Goal: Task Accomplishment & Management: Complete application form

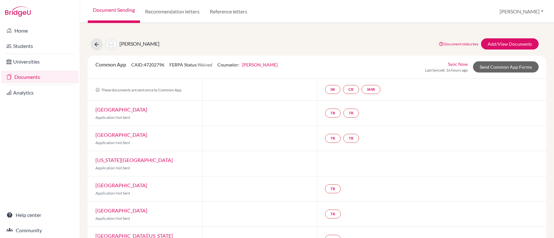
click at [59, 76] on link "Documents" at bounding box center [39, 77] width 77 height 13
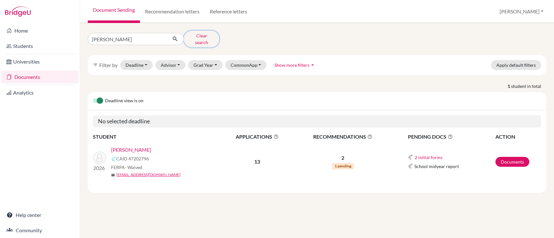
click at [198, 37] on button "Clear search" at bounding box center [202, 39] width 36 height 17
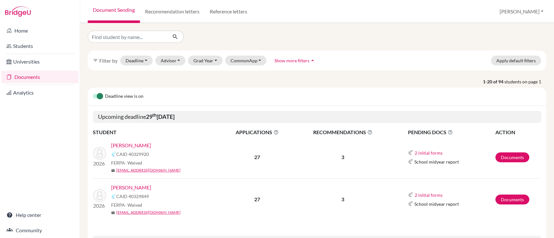
click at [142, 144] on link "Vazquez, Alejandro" at bounding box center [131, 146] width 40 height 8
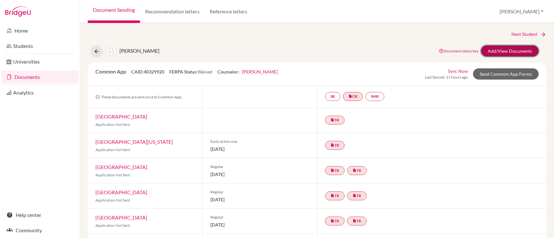
click at [515, 50] on link "Add/View Documents" at bounding box center [510, 50] width 58 height 11
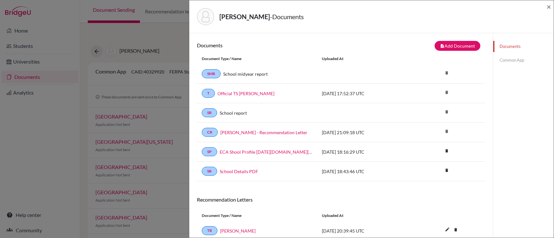
click at [502, 67] on div "Documents Common App" at bounding box center [523, 53] width 61 height 40
click at [506, 53] on div "Documents Common App" at bounding box center [523, 53] width 61 height 40
click at [505, 57] on link "Common App" at bounding box center [523, 60] width 61 height 11
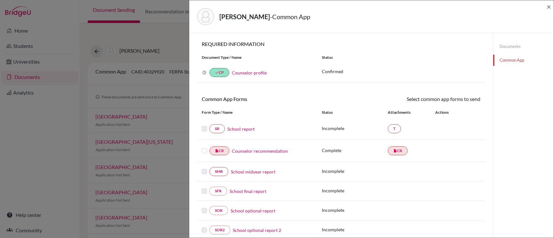
click at [239, 127] on link "School report" at bounding box center [240, 129] width 27 height 7
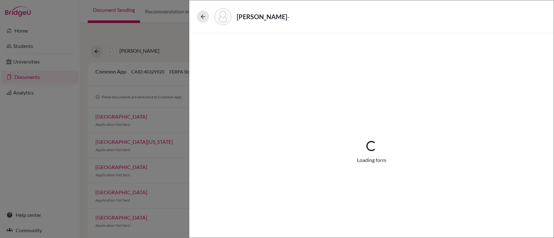
select select "2"
select select "670019"
select select "0"
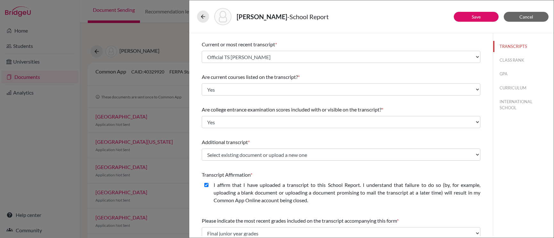
scroll to position [28, 0]
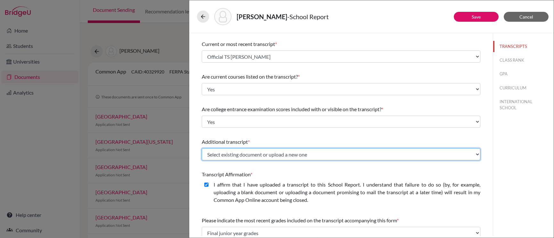
click at [273, 155] on select "Select existing document or upload a new one Official TS Alejandro Vazquez Uplo…" at bounding box center [341, 155] width 278 height 12
select select "Upload New File"
click at [202, 149] on select "Select existing document or upload a new one Official TS Alejandro Vazquez Uplo…" at bounding box center [341, 155] width 278 height 12
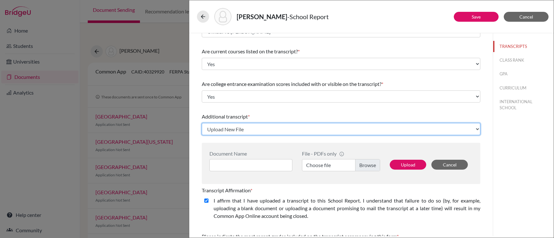
scroll to position [55, 0]
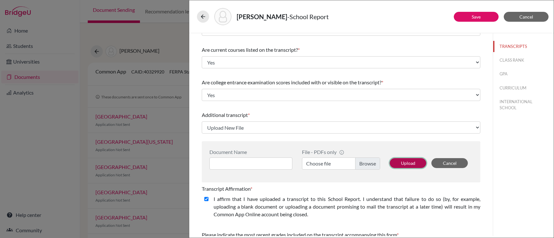
click at [402, 166] on button "Upload" at bounding box center [408, 163] width 36 height 10
click at [362, 164] on label "Choose file" at bounding box center [341, 164] width 78 height 12
click at [362, 164] on input "Choose file" at bounding box center [341, 164] width 78 height 12
click at [247, 165] on input at bounding box center [250, 164] width 83 height 12
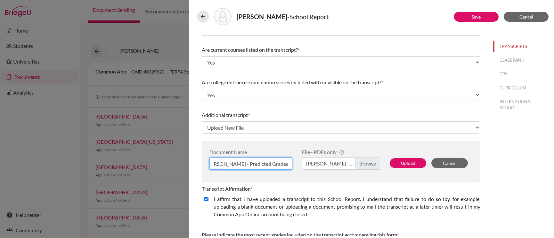
scroll to position [0, 11]
type input "[PERSON_NAME] - Predicted Grades"
click at [414, 165] on button "Upload" at bounding box center [408, 163] width 36 height 10
select select "671601"
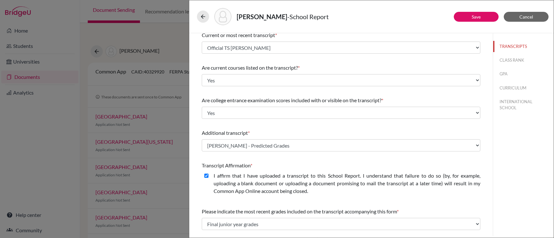
scroll to position [40, 0]
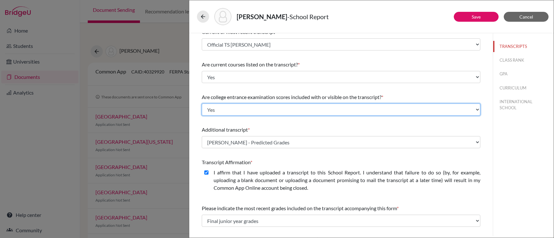
click at [362, 111] on select "Select... Yes No" at bounding box center [341, 110] width 278 height 12
select select "1"
click at [202, 104] on select "Select... Yes No" at bounding box center [341, 110] width 278 height 12
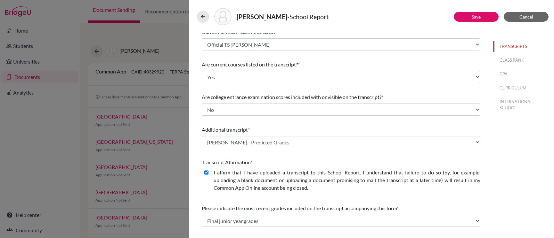
click at [324, 125] on div "Additional transcript * Select existing document or upload a new one Alejandro …" at bounding box center [341, 138] width 278 height 28
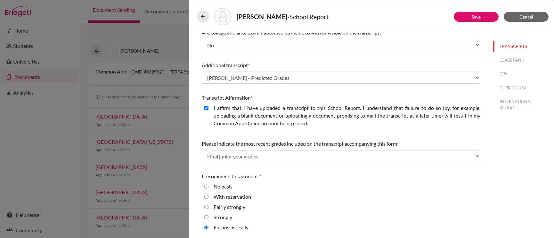
scroll to position [105, 0]
click at [512, 61] on button "CLASS RANK" at bounding box center [523, 60] width 61 height 11
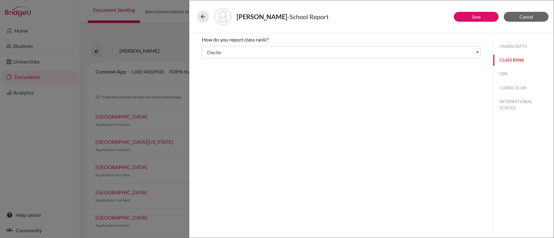
select select "5"
click at [508, 69] on button "GPA" at bounding box center [523, 74] width 61 height 11
type input "6.263"
type input "6.849"
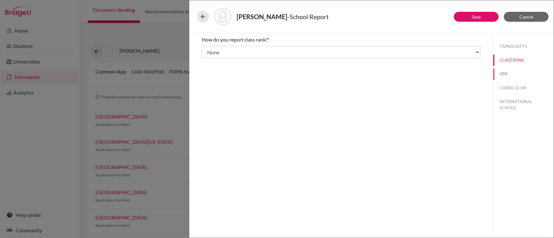
select select "7"
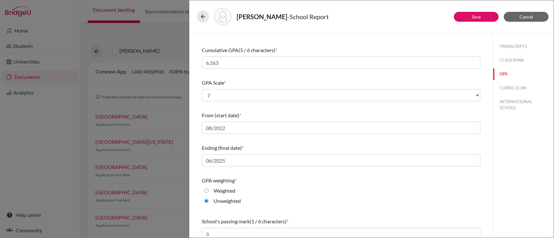
scroll to position [30, 0]
click at [502, 92] on button "CURRICULUM" at bounding box center [523, 88] width 61 height 11
select select "3"
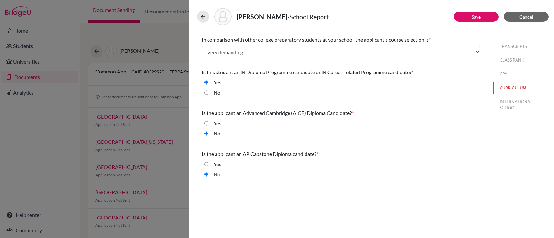
scroll to position [0, 0]
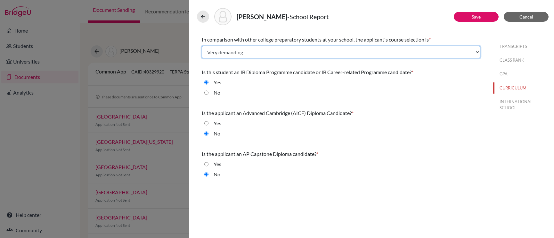
click at [335, 46] on select "Select... Less than demanding Average Demanding Very demanding Most demanding P…" at bounding box center [341, 52] width 278 height 12
click at [202, 46] on select "Select... Less than demanding Average Demanding Very demanding Most demanding P…" at bounding box center [341, 52] width 278 height 12
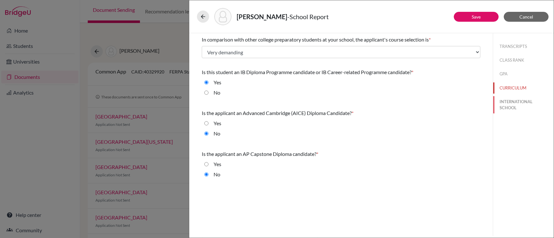
click at [513, 103] on button "INTERNATIONAL SCHOOL" at bounding box center [523, 104] width 61 height 17
radio input "true"
select select "14"
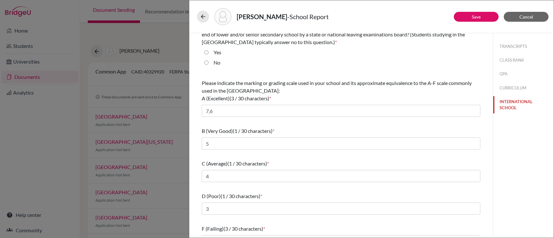
scroll to position [59, 0]
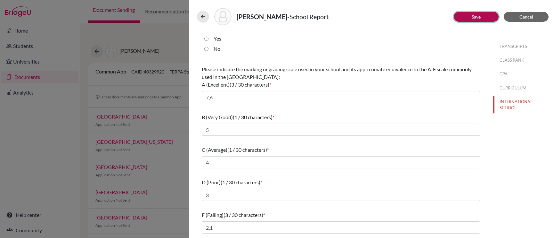
click at [474, 19] on link "Save" at bounding box center [476, 16] width 9 height 5
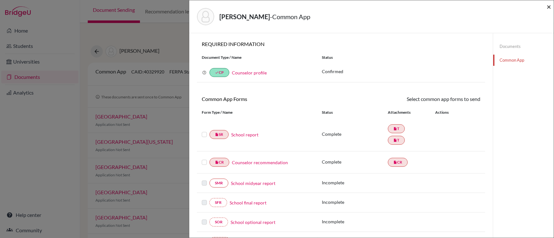
click at [548, 5] on span "×" at bounding box center [548, 6] width 4 height 9
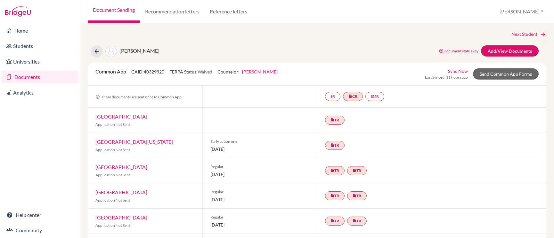
click at [42, 77] on link "Documents" at bounding box center [39, 77] width 77 height 13
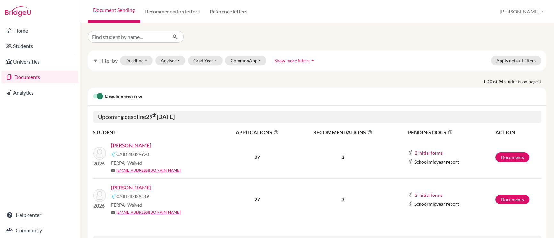
click at [136, 187] on link "[PERSON_NAME]" at bounding box center [131, 188] width 40 height 8
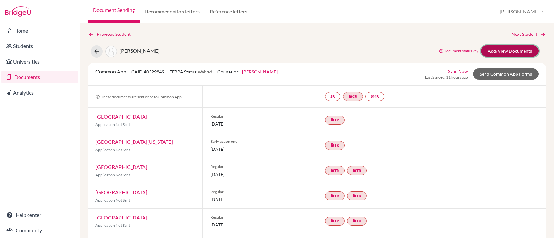
click at [497, 54] on link "Add/View Documents" at bounding box center [510, 50] width 58 height 11
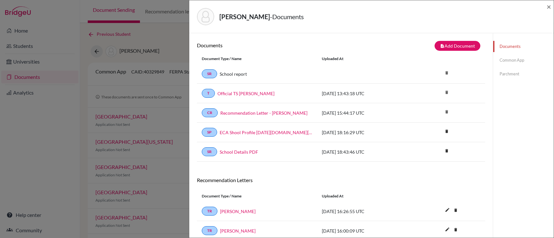
click at [509, 62] on link "Common App" at bounding box center [523, 60] width 61 height 11
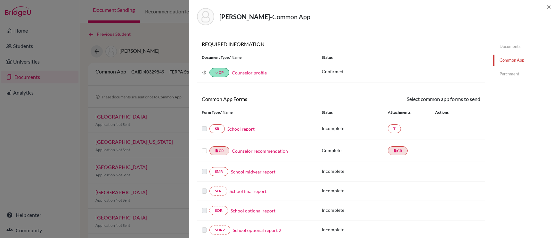
click at [235, 129] on link "School report" at bounding box center [240, 129] width 27 height 7
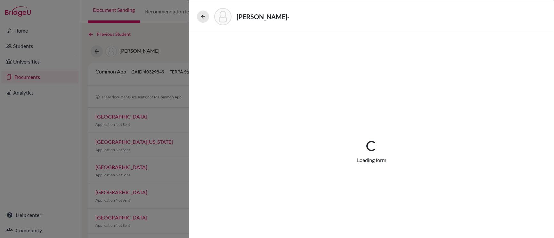
select select "2"
select select "670314"
select select "0"
select select "1"
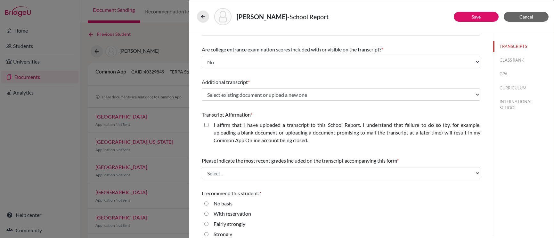
scroll to position [89, 0]
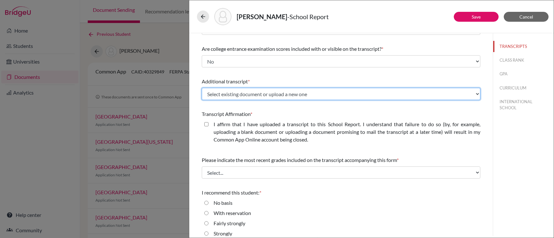
click at [329, 93] on select "Select existing document or upload a new one Official TS Nicolas Vazquez Upload…" at bounding box center [341, 94] width 278 height 12
select select "Upload New File"
click at [202, 88] on select "Select existing document or upload a new one Official TS Nicolas Vazquez Upload…" at bounding box center [341, 94] width 278 height 12
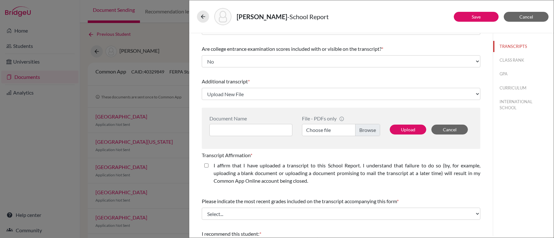
click at [369, 133] on label "Choose file" at bounding box center [341, 130] width 78 height 12
click at [369, 133] on input "Choose file" at bounding box center [341, 130] width 78 height 12
click at [217, 133] on input at bounding box center [250, 130] width 83 height 12
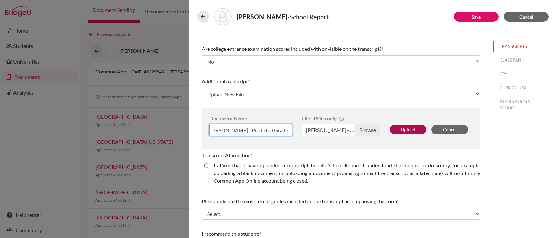
type input "Nicolas Vazquez - Predicted Grades"
click at [398, 132] on button "Upload" at bounding box center [408, 130] width 36 height 10
select select "671602"
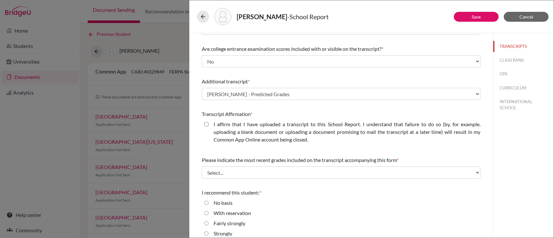
scroll to position [90, 0]
click at [205, 121] on closed\ "I affirm that I have uploaded a transcript to this School Report. I understand …" at bounding box center [206, 123] width 4 height 8
checkbox closed\ "true"
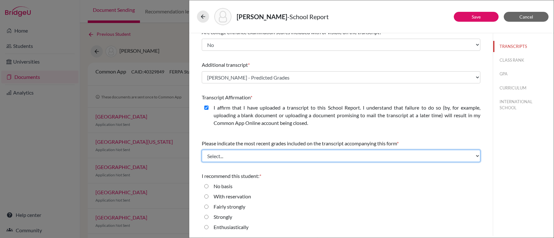
click at [279, 157] on select "Select... Final junior year grades 1st Quarter senior year grades 2nd Quarter/1…" at bounding box center [341, 156] width 278 height 12
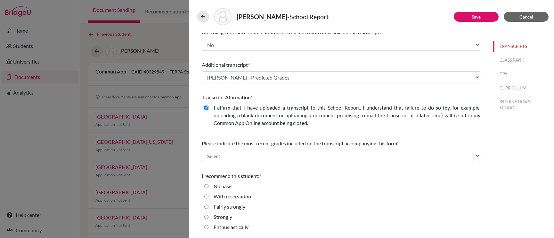
click at [270, 138] on div "Please indicate the most recent grades included on the transcript accompanying …" at bounding box center [341, 151] width 278 height 28
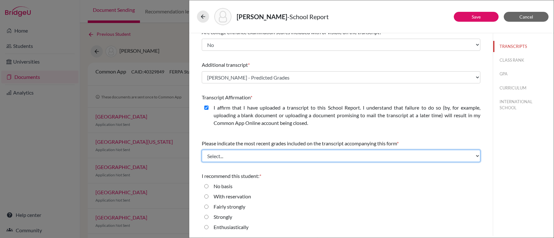
click at [266, 158] on select "Select... Final junior year grades 1st Quarter senior year grades 2nd Quarter/1…" at bounding box center [341, 156] width 278 height 12
select select "0"
click at [202, 150] on select "Select... Final junior year grades 1st Quarter senior year grades 2nd Quarter/1…" at bounding box center [341, 156] width 278 height 12
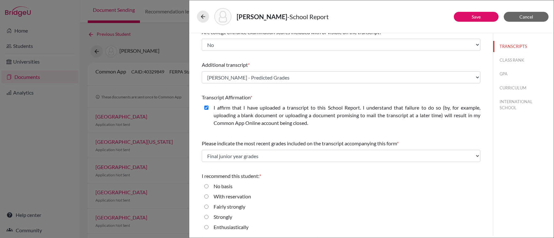
click at [233, 228] on label "Enthusiastically" at bounding box center [231, 228] width 35 height 8
click at [208, 228] on input "Enthusiastically" at bounding box center [206, 228] width 4 height 8
radio input "true"
click at [514, 56] on button "CLASS RANK" at bounding box center [523, 60] width 61 height 11
select select "5"
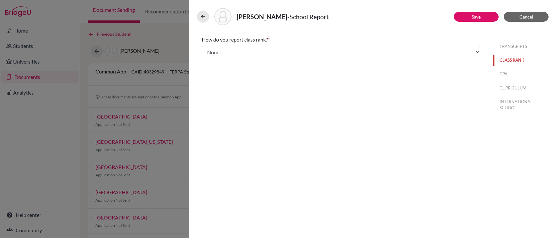
scroll to position [0, 0]
click at [504, 71] on button "GPA" at bounding box center [523, 74] width 61 height 11
type input "6.700"
type input "6.849"
select select "7"
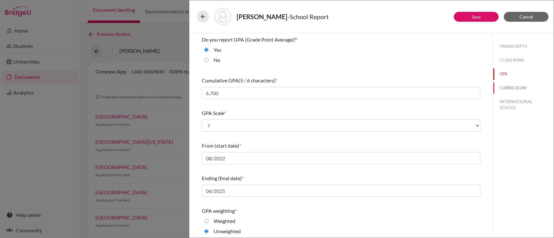
click at [517, 84] on button "CURRICULUM" at bounding box center [523, 88] width 61 height 11
select select "4"
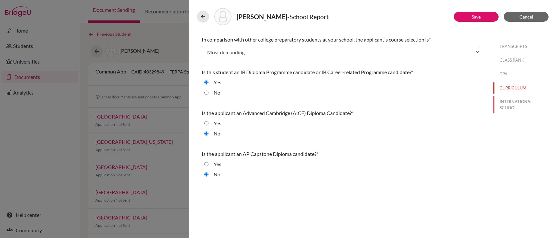
click at [504, 102] on button "INTERNATIONAL SCHOOL" at bounding box center [523, 104] width 61 height 17
radio input "true"
select select "14"
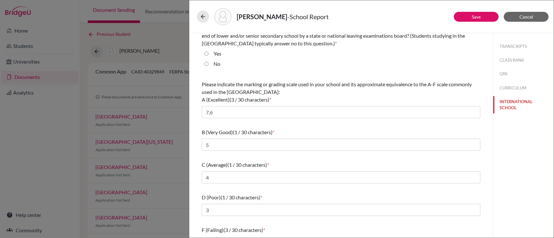
scroll to position [59, 0]
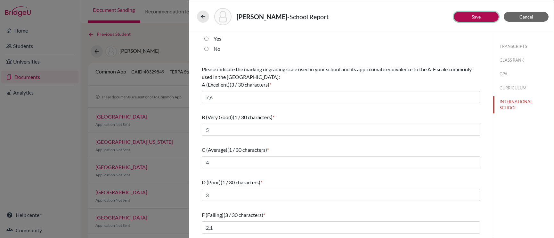
click at [465, 16] on button "Save" at bounding box center [476, 17] width 45 height 10
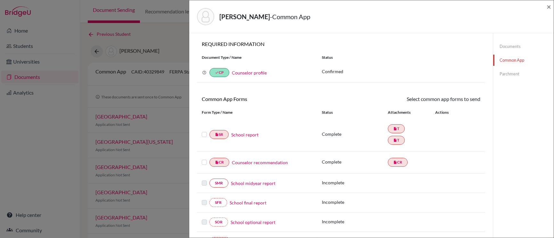
click at [253, 136] on link "School report" at bounding box center [244, 135] width 27 height 7
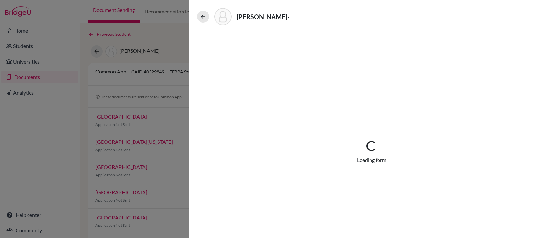
select select "2"
select select "670314"
select select "0"
select select "1"
select select "671602"
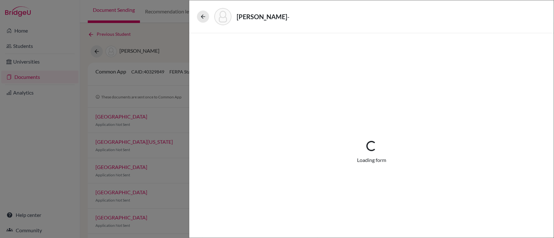
select select "0"
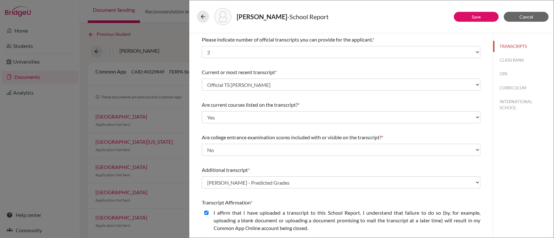
scroll to position [105, 0]
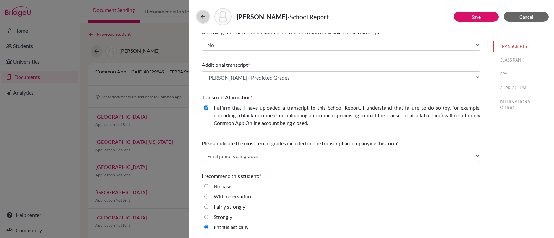
click at [205, 18] on icon at bounding box center [203, 16] width 6 height 6
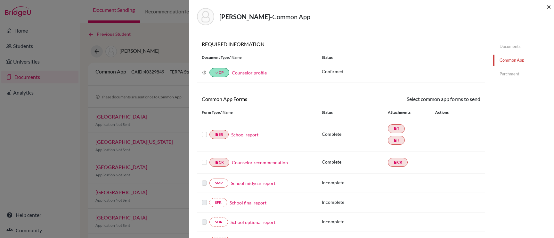
click at [547, 8] on span "×" at bounding box center [548, 6] width 4 height 9
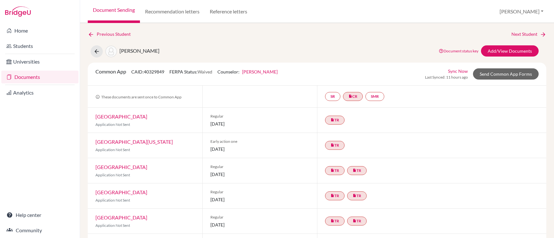
click at [46, 75] on link "Documents" at bounding box center [39, 77] width 77 height 13
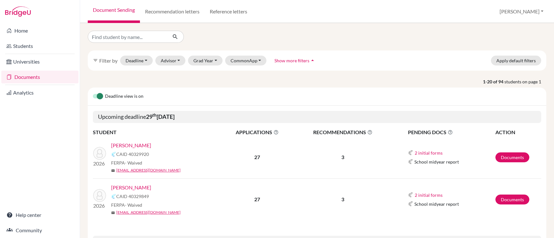
click at [142, 145] on link "[PERSON_NAME]" at bounding box center [131, 146] width 40 height 8
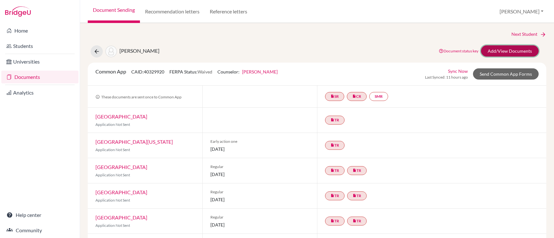
click at [491, 48] on link "Add/View Documents" at bounding box center [510, 50] width 58 height 11
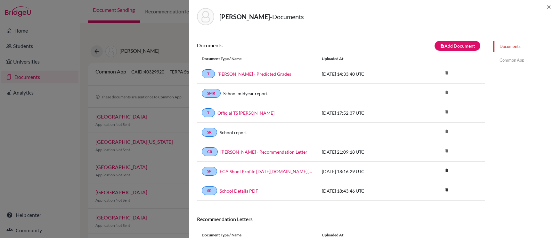
click at [518, 59] on link "Common App" at bounding box center [523, 60] width 61 height 11
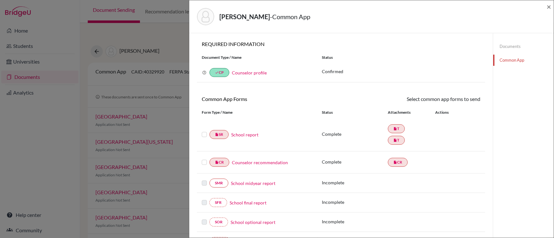
click at [253, 134] on link "School report" at bounding box center [244, 135] width 27 height 7
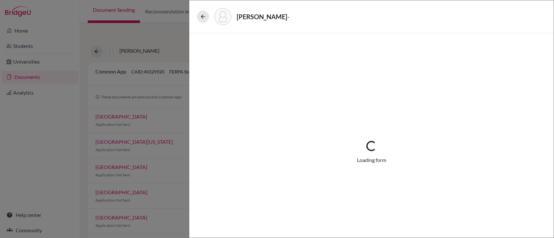
select select "2"
select select "670019"
select select "0"
select select "1"
select select "671601"
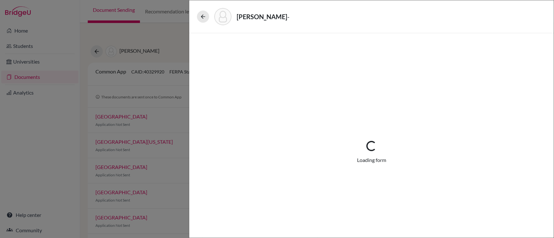
select select "0"
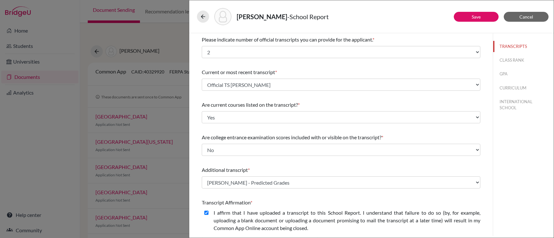
scroll to position [105, 0]
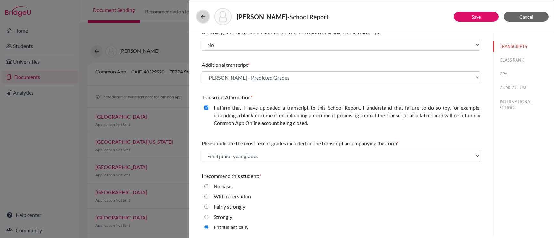
click at [202, 15] on icon at bounding box center [203, 16] width 6 height 6
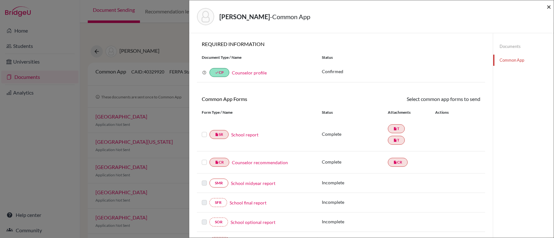
click at [548, 7] on span "×" at bounding box center [548, 6] width 4 height 9
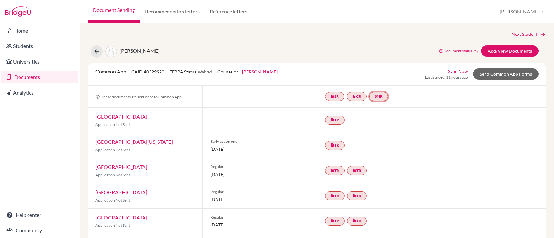
click at [378, 98] on link "SMR" at bounding box center [378, 96] width 19 height 9
click at [407, 98] on div "insert_drive_file SR insert_drive_file CR SMR School midyear report School midy…" at bounding box center [431, 97] width 229 height 22
click at [377, 96] on link "SMR" at bounding box center [378, 96] width 19 height 9
click at [412, 100] on div "insert_drive_file SR insert_drive_file CR SMR School midyear report School midy…" at bounding box center [431, 97] width 229 height 22
click at [60, 77] on link "Documents" at bounding box center [39, 77] width 77 height 13
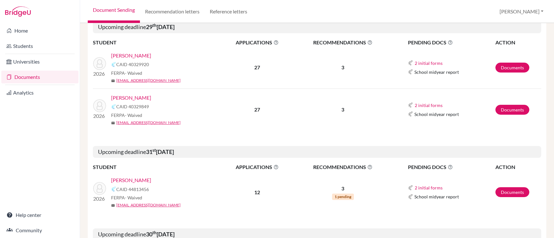
scroll to position [90, 0]
click at [134, 178] on link "[PERSON_NAME]" at bounding box center [131, 180] width 40 height 8
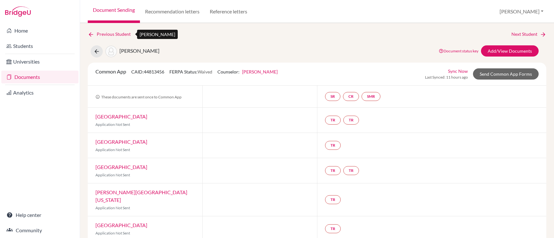
click at [102, 34] on link "Previous Student" at bounding box center [112, 34] width 48 height 7
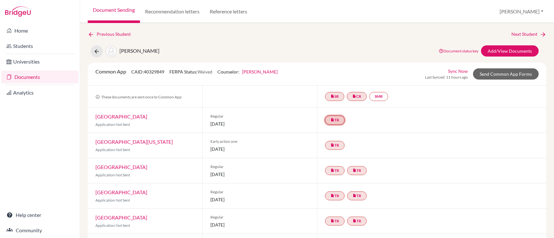
click at [334, 121] on link "insert_drive_file TR" at bounding box center [335, 120] width 20 height 9
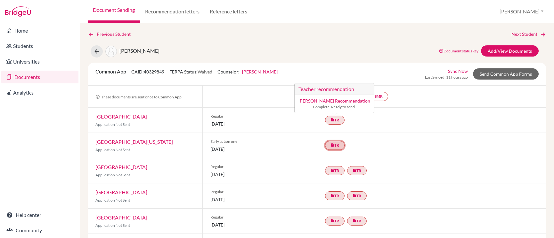
click at [334, 146] on link "insert_drive_file TR" at bounding box center [335, 145] width 20 height 9
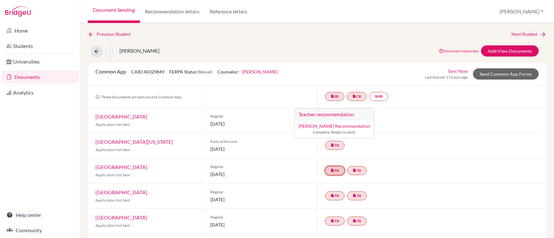
click at [331, 169] on icon "insert_drive_file" at bounding box center [332, 171] width 4 height 4
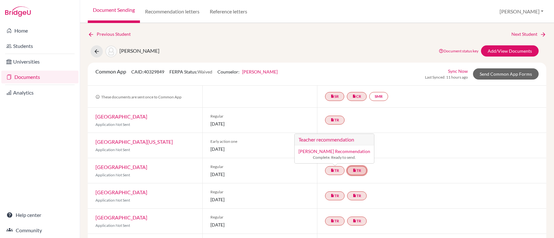
click at [360, 171] on link "insert_drive_file TR" at bounding box center [357, 170] width 20 height 9
click at [333, 191] on div "insert_drive_file TR insert_drive_file TR" at bounding box center [347, 196] width 44 height 12
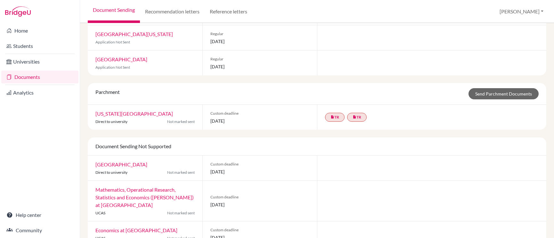
scroll to position [545, 0]
click at [358, 113] on link "insert_drive_file TR" at bounding box center [357, 117] width 20 height 9
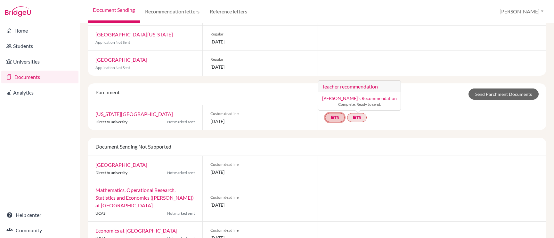
click at [335, 113] on link "insert_drive_file TR" at bounding box center [335, 117] width 20 height 9
click at [301, 117] on div "Custom deadline 30 September 2025" at bounding box center [259, 117] width 115 height 25
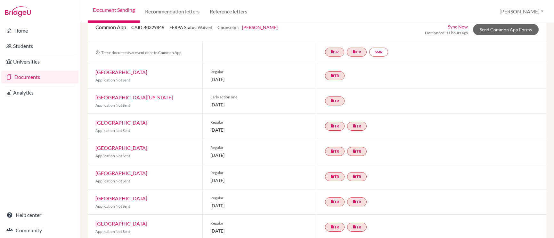
scroll to position [0, 0]
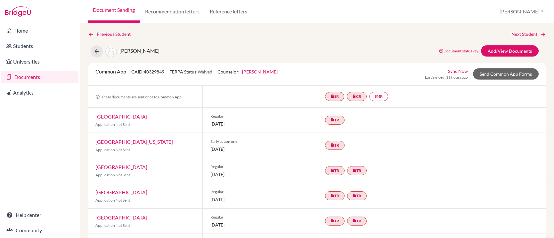
click at [52, 73] on link "Documents" at bounding box center [39, 77] width 77 height 13
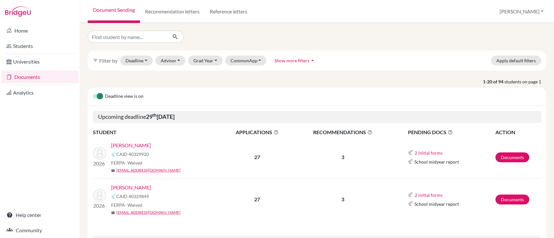
click at [144, 143] on link "[PERSON_NAME]" at bounding box center [131, 146] width 40 height 8
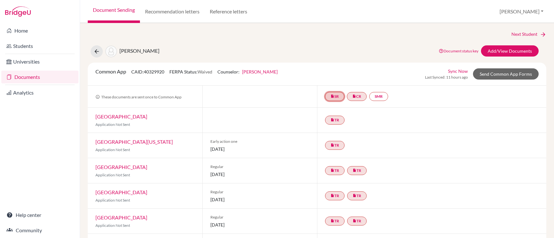
click at [331, 98] on icon "insert_drive_file" at bounding box center [332, 96] width 4 height 4
click at [352, 97] on icon "insert_drive_file" at bounding box center [354, 96] width 4 height 4
click at [336, 97] on link "insert_drive_file SR" at bounding box center [334, 96] width 19 height 9
click at [337, 78] on link "School report" at bounding box center [334, 77] width 27 height 5
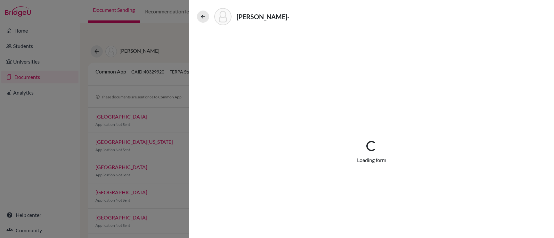
select select "2"
select select "670019"
select select "0"
select select "1"
select select "671601"
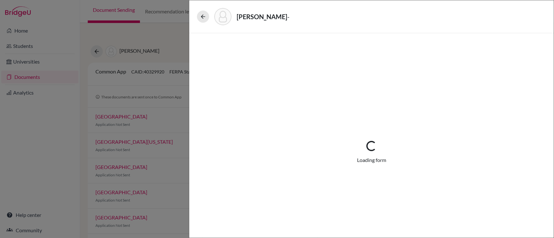
select select "0"
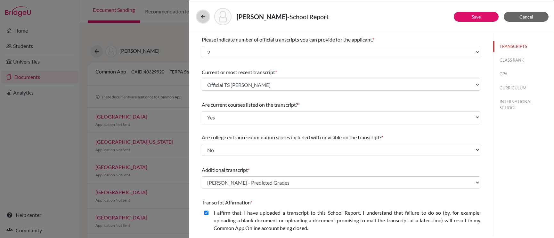
click at [199, 13] on button at bounding box center [203, 17] width 12 height 12
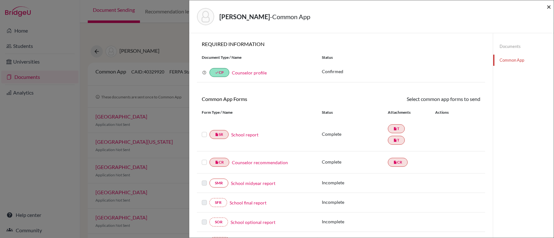
click at [548, 7] on span "×" at bounding box center [548, 6] width 4 height 9
